Goal: Navigation & Orientation: Find specific page/section

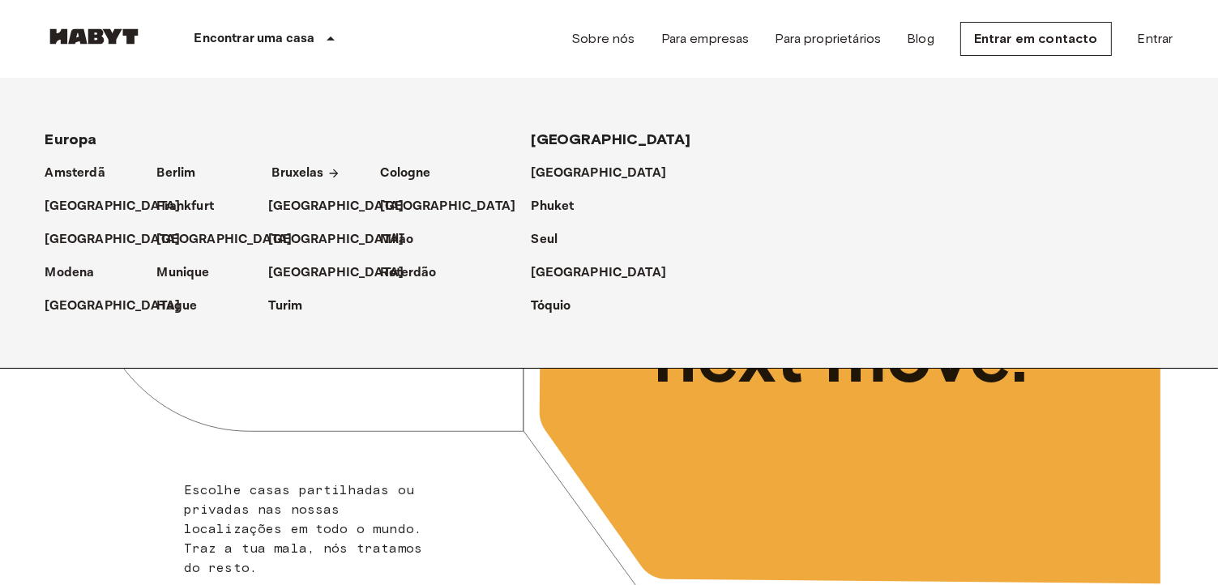
click at [300, 178] on p "Bruxelas" at bounding box center [298, 173] width 52 height 19
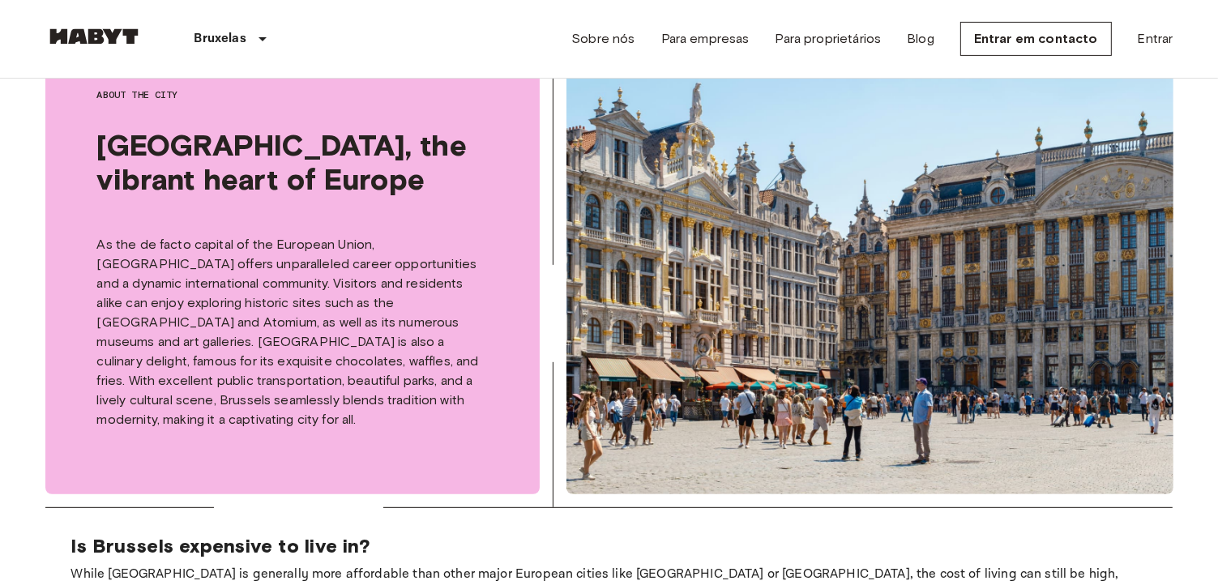
scroll to position [243, 0]
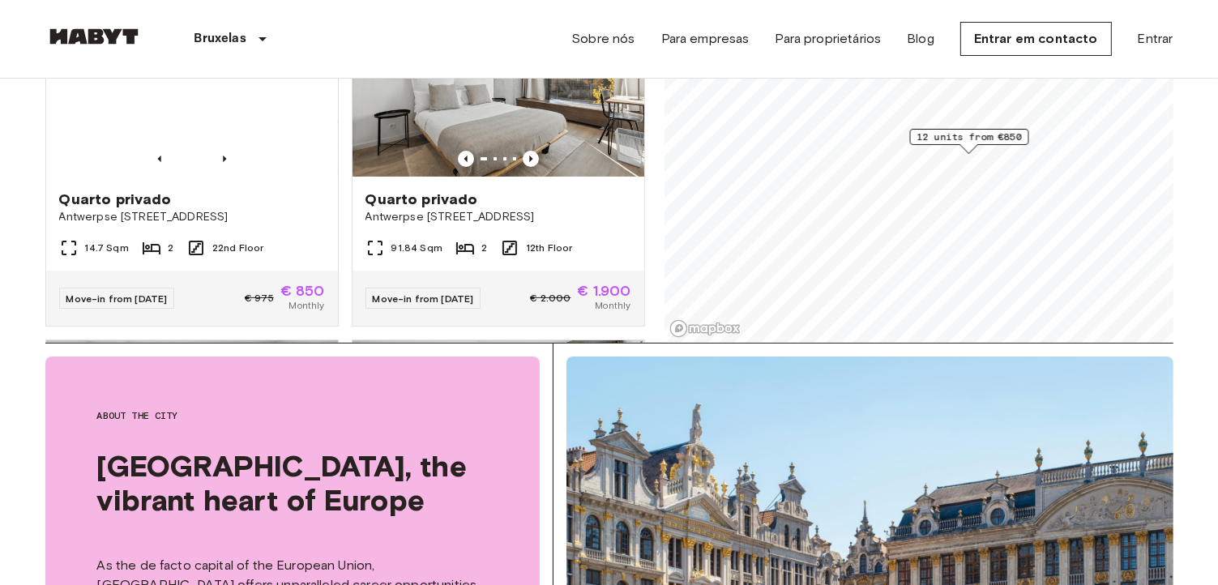
scroll to position [405, 0]
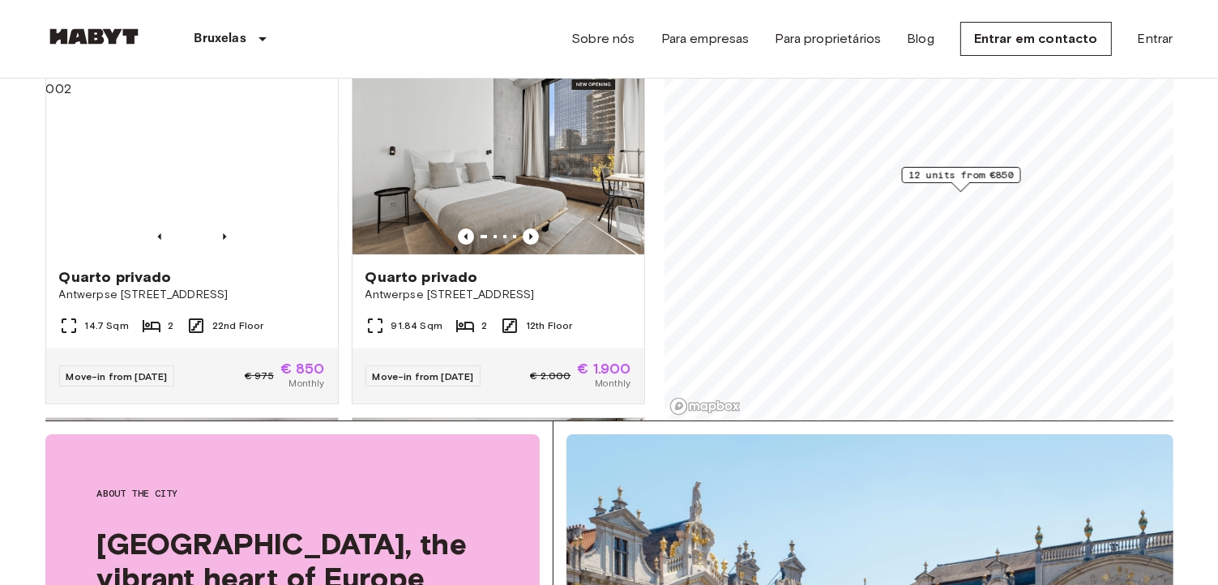
scroll to position [162, 0]
